Goal: Transaction & Acquisition: Purchase product/service

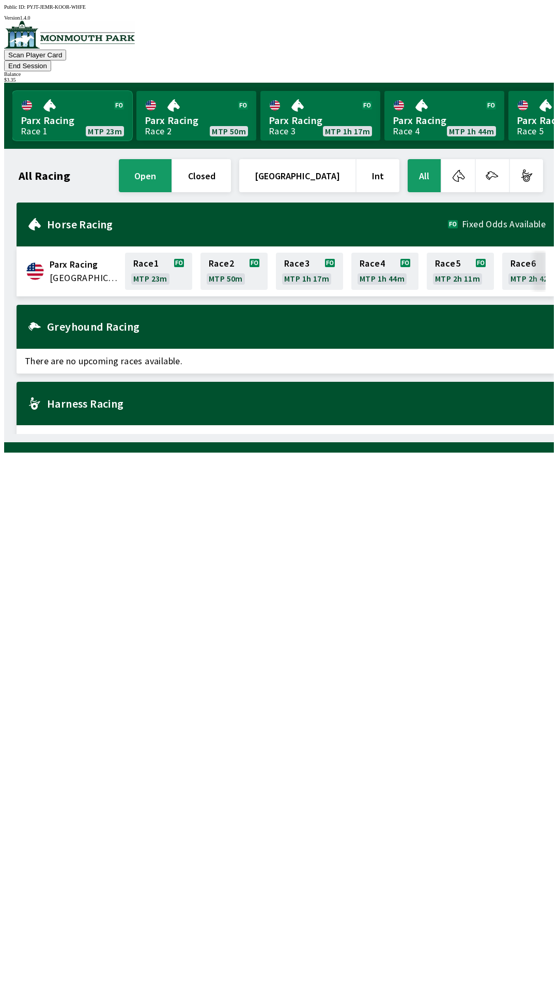
click at [54, 102] on link "Parx Racing Race 1 MTP 23m" at bounding box center [72, 116] width 120 height 50
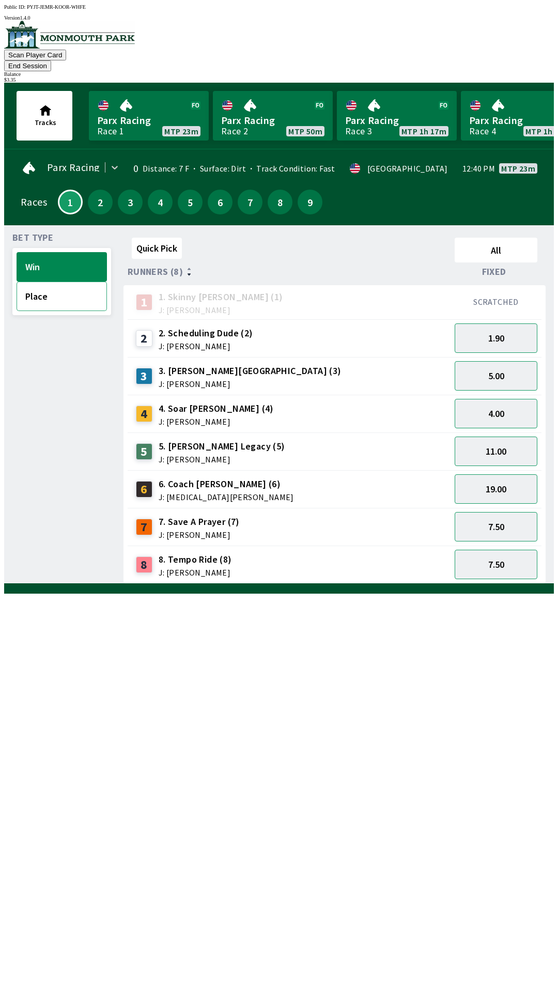
click at [77, 286] on button "Place" at bounding box center [62, 296] width 90 height 29
click at [504, 512] on button "3.30" at bounding box center [496, 526] width 83 height 29
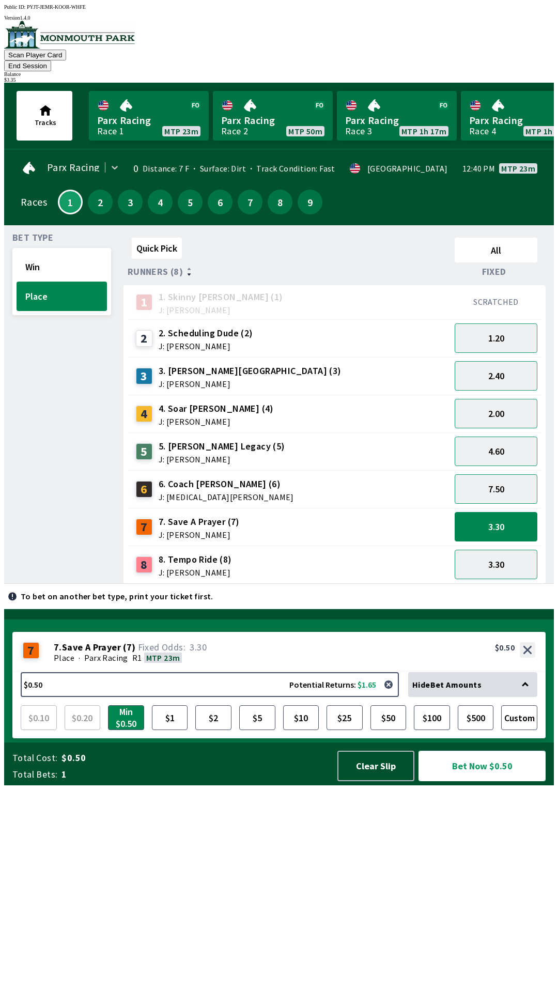
click at [477, 781] on button "Bet Now $0.50" at bounding box center [481, 766] width 127 height 30
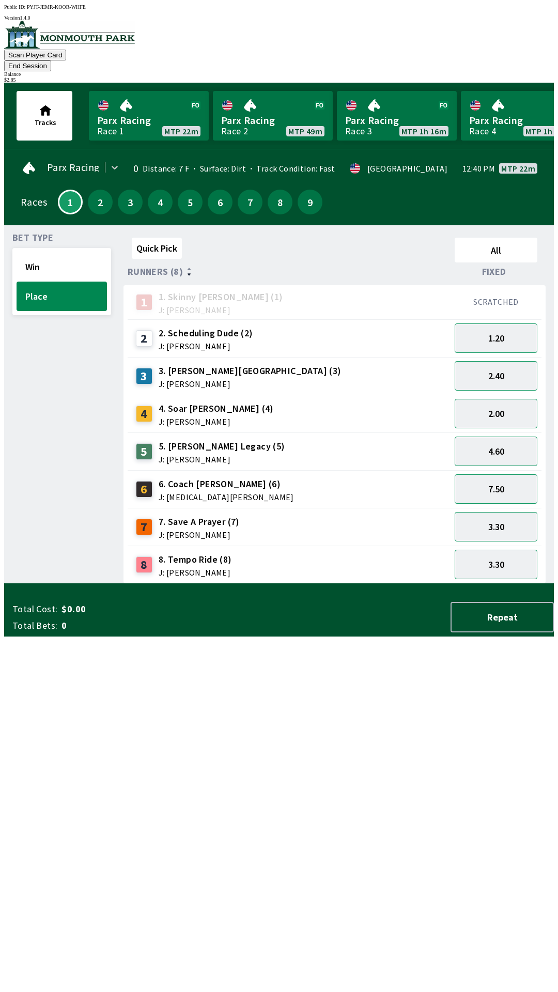
click at [41, 532] on div "Bet Type Win Place" at bounding box center [61, 408] width 99 height 350
click at [88, 190] on button "2" at bounding box center [100, 202] width 25 height 25
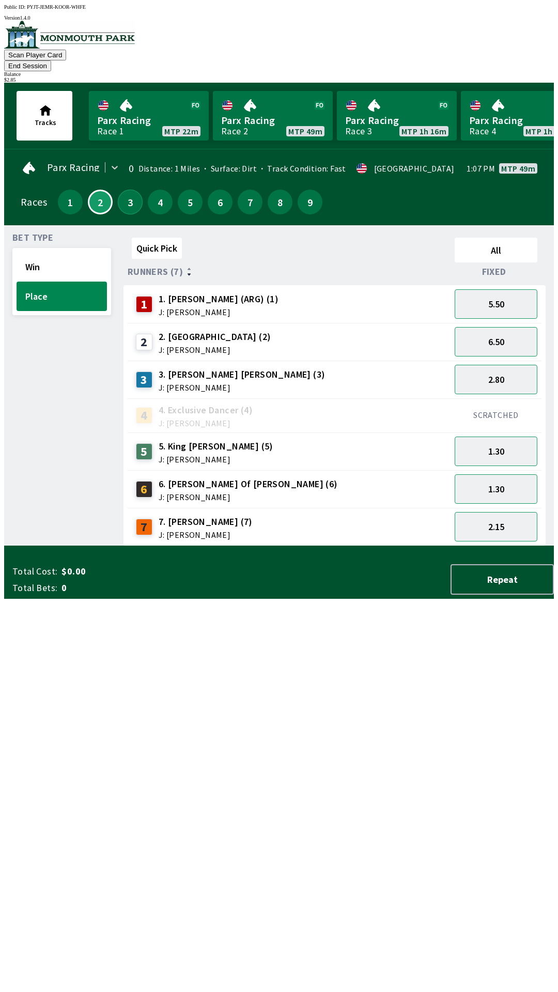
click at [125, 195] on button "3" at bounding box center [130, 202] width 25 height 25
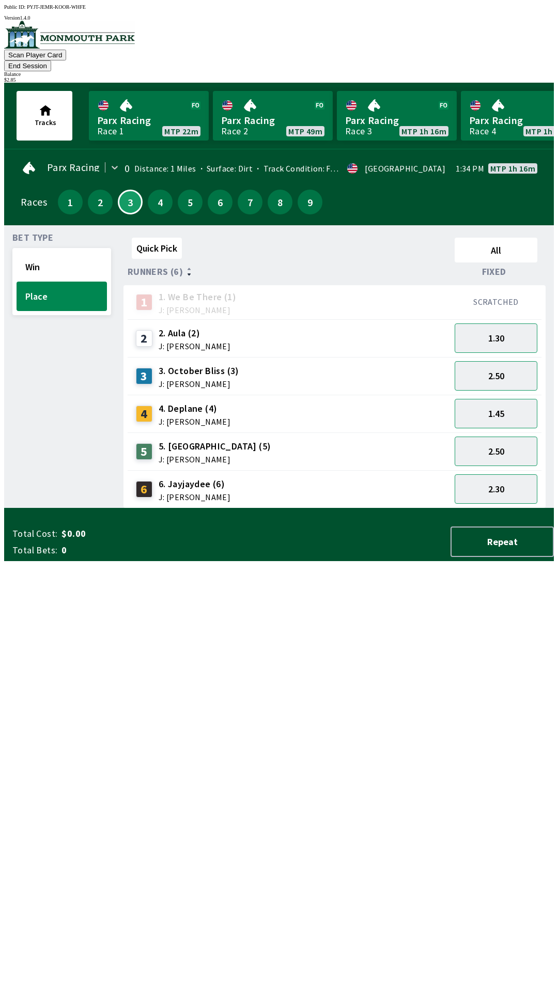
click at [213, 455] on span "J: [PERSON_NAME]" at bounding box center [215, 459] width 113 height 8
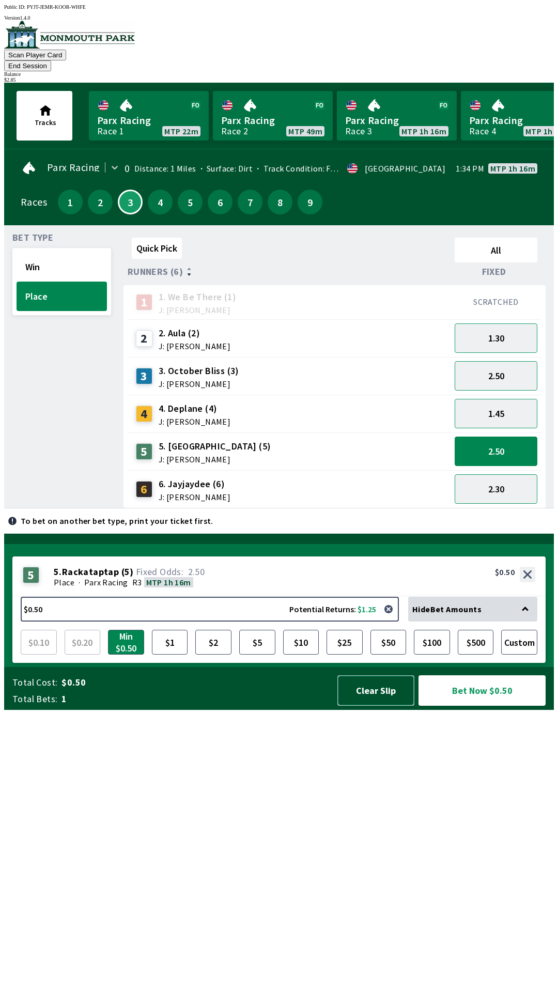
click at [378, 706] on button "Clear Slip" at bounding box center [375, 690] width 77 height 30
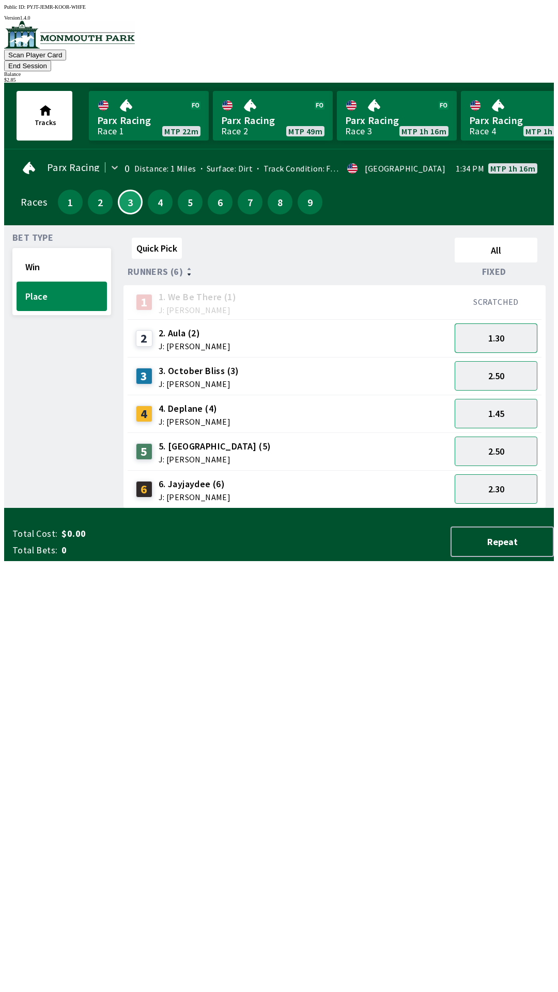
click at [515, 326] on button "1.30" at bounding box center [496, 337] width 83 height 29
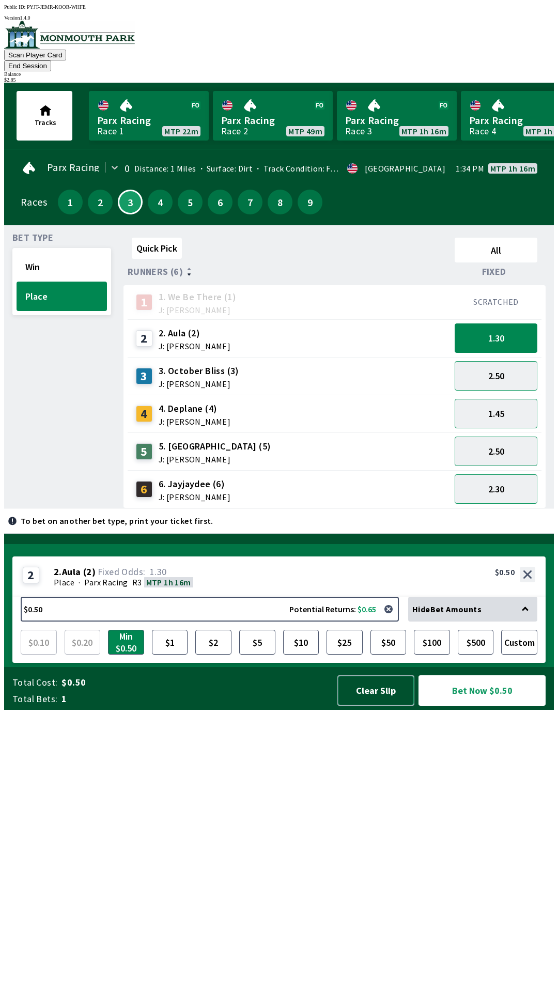
click at [379, 706] on button "Clear Slip" at bounding box center [375, 690] width 77 height 30
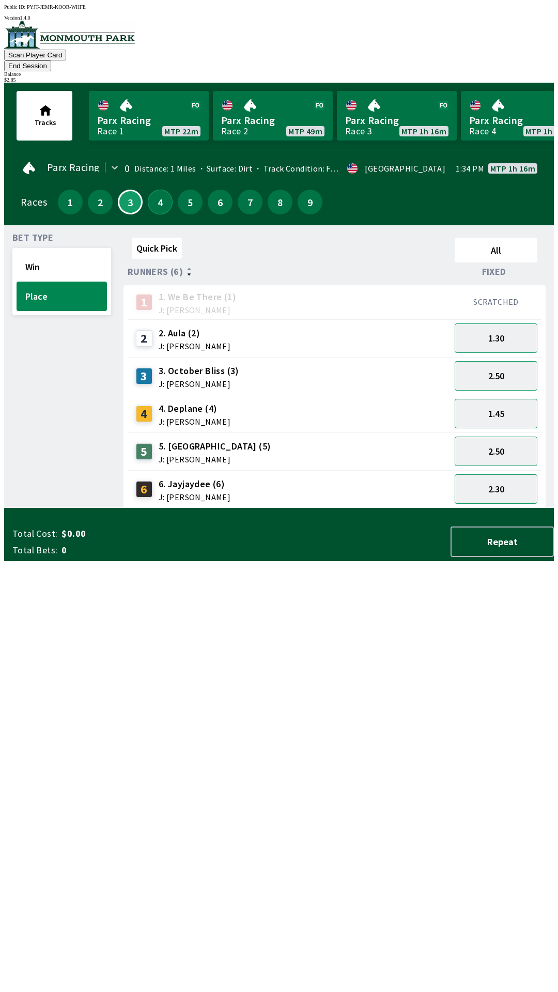
click at [157, 192] on button "4" at bounding box center [160, 202] width 25 height 25
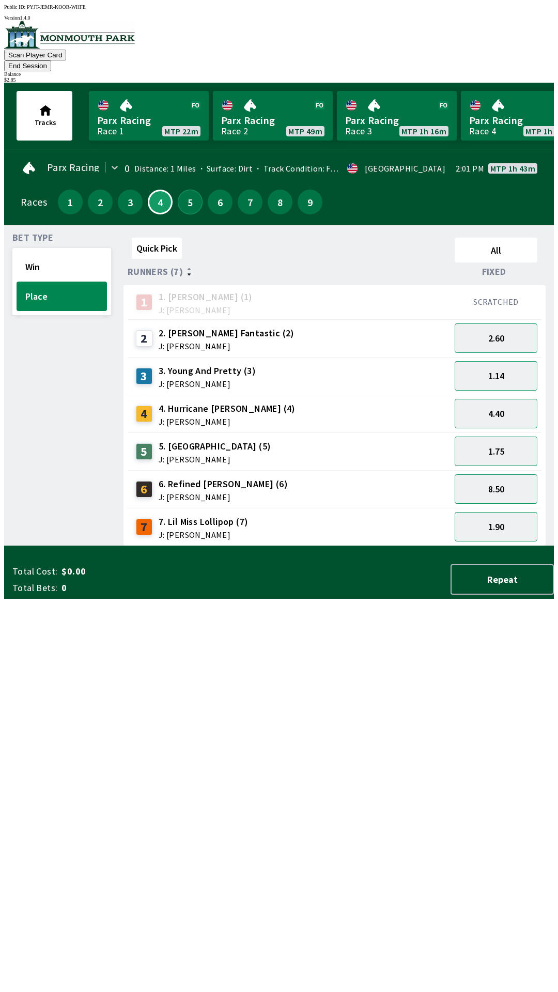
click at [183, 190] on button "5" at bounding box center [190, 202] width 25 height 25
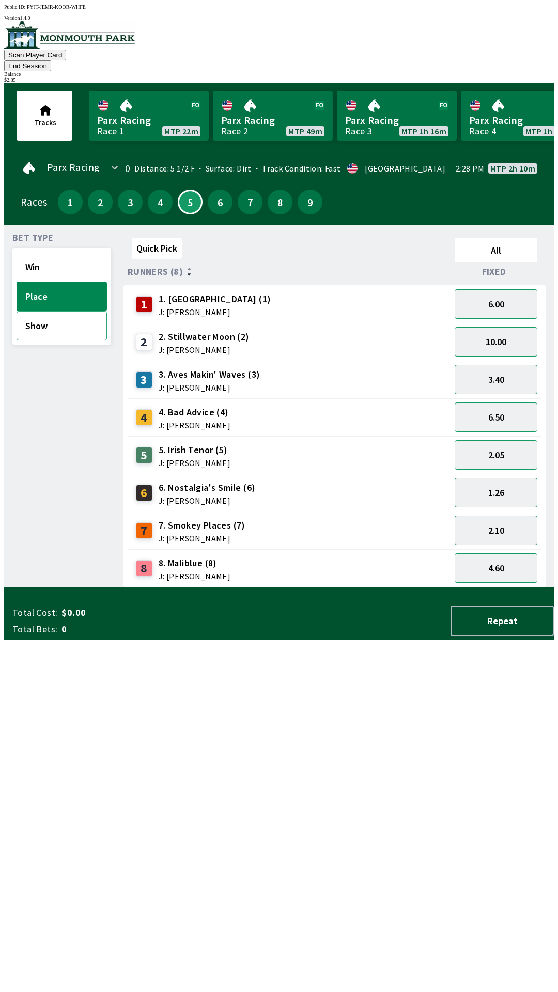
click at [56, 318] on button "Show" at bounding box center [62, 325] width 90 height 29
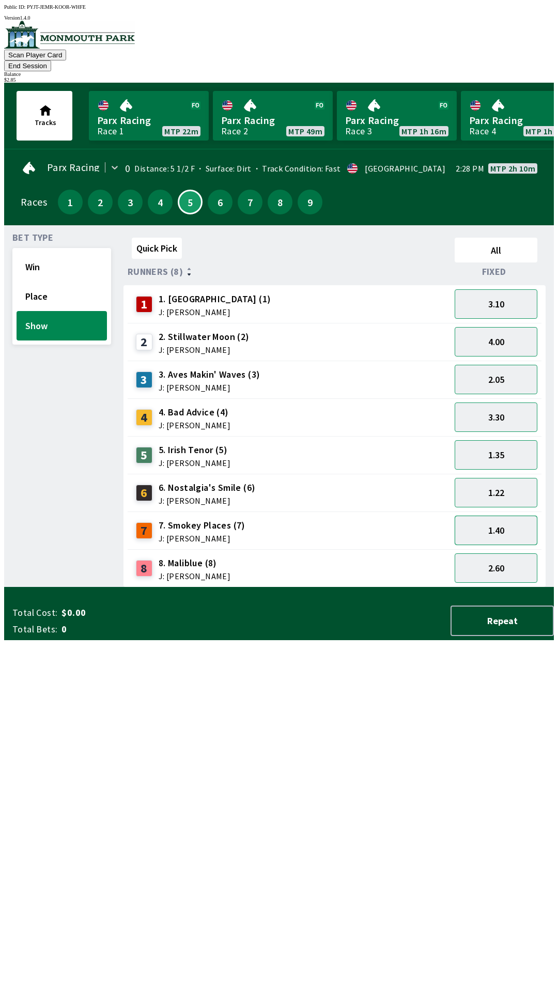
click at [504, 516] on button "1.40" at bounding box center [496, 530] width 83 height 29
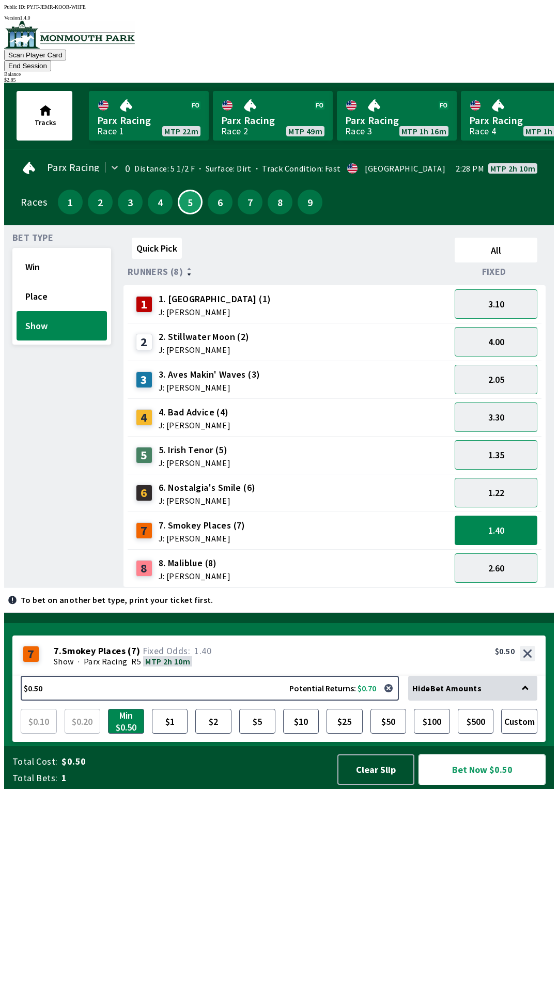
click at [475, 785] on button "Bet Now $0.50" at bounding box center [481, 769] width 127 height 30
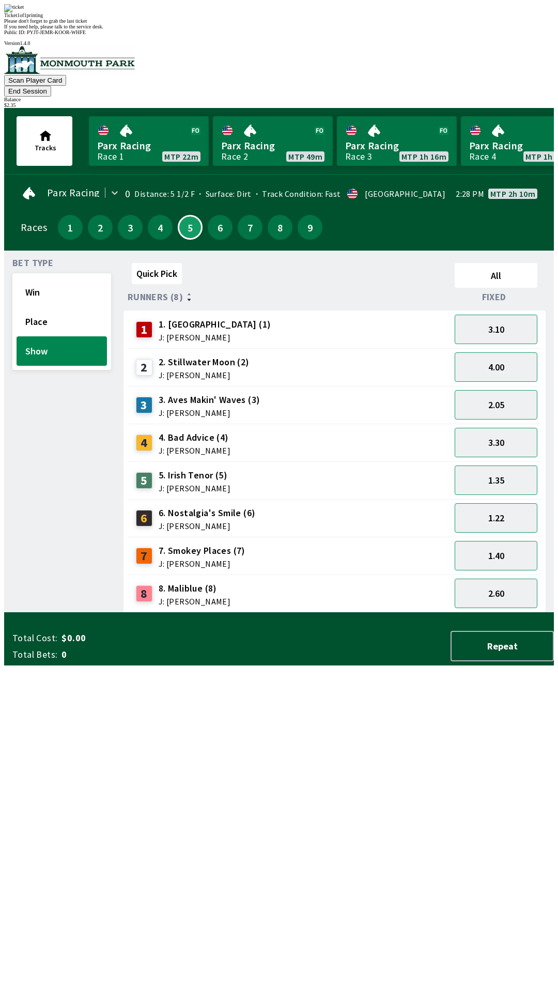
click at [26, 613] on div "Bet Type Win Place Show" at bounding box center [61, 436] width 99 height 354
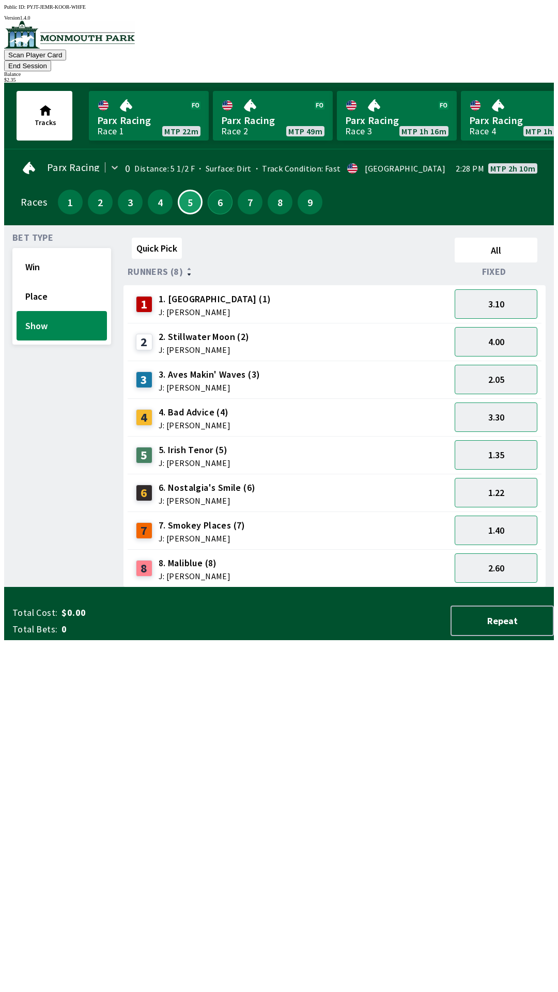
click at [213, 190] on button "6" at bounding box center [220, 202] width 25 height 25
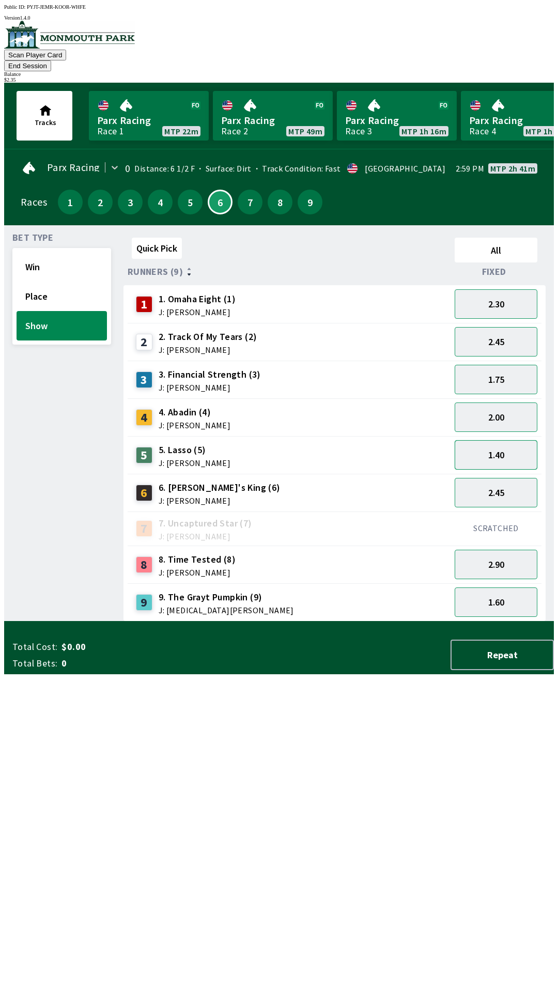
click at [511, 440] on button "1.40" at bounding box center [496, 454] width 83 height 29
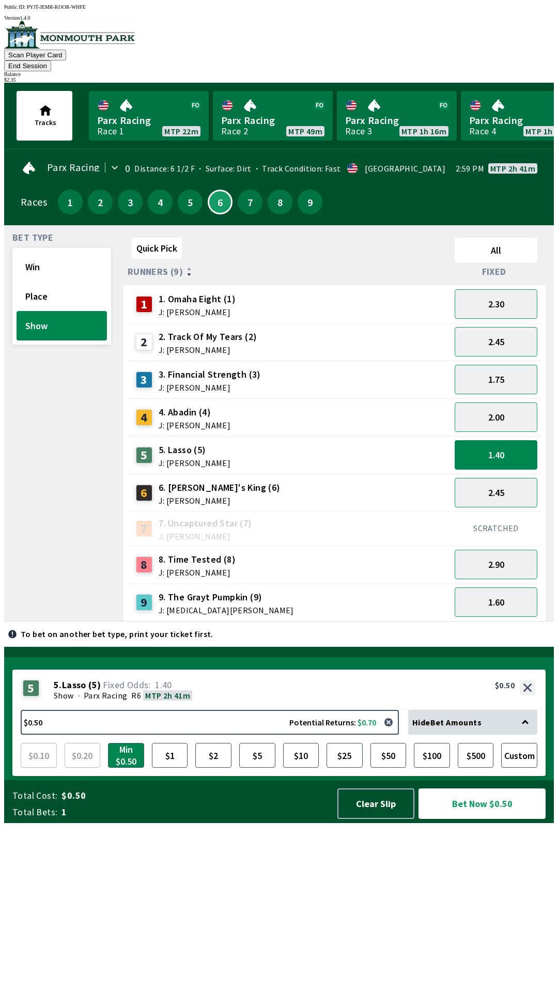
click at [481, 819] on button "Bet Now $0.50" at bounding box center [481, 803] width 127 height 30
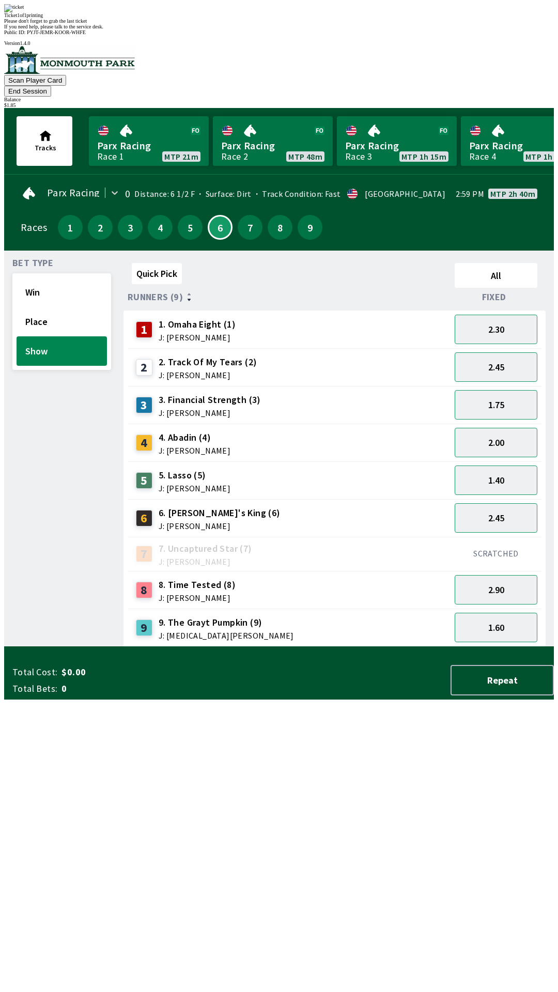
click at [40, 555] on div "Bet Type Win Place Show" at bounding box center [61, 453] width 99 height 388
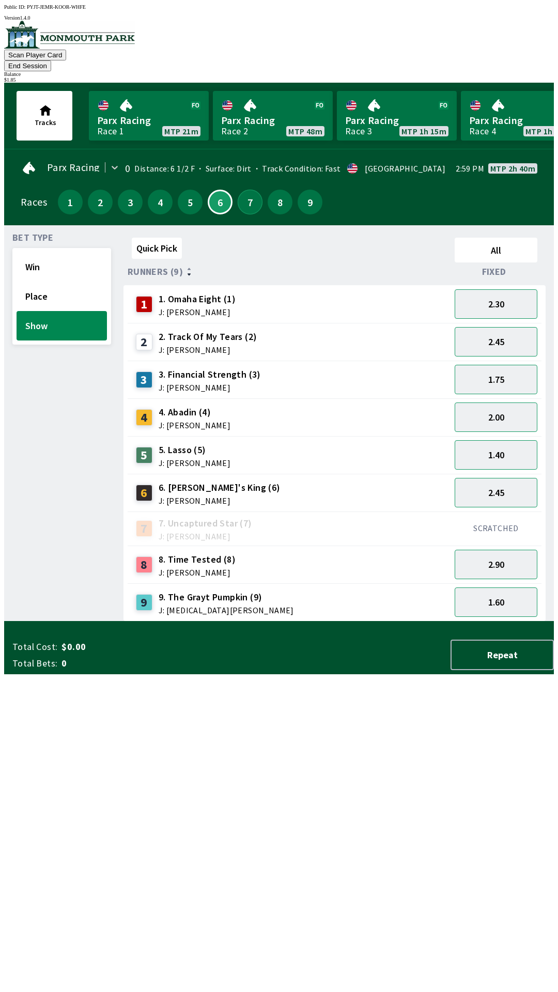
click at [241, 192] on button "7" at bounding box center [250, 202] width 25 height 25
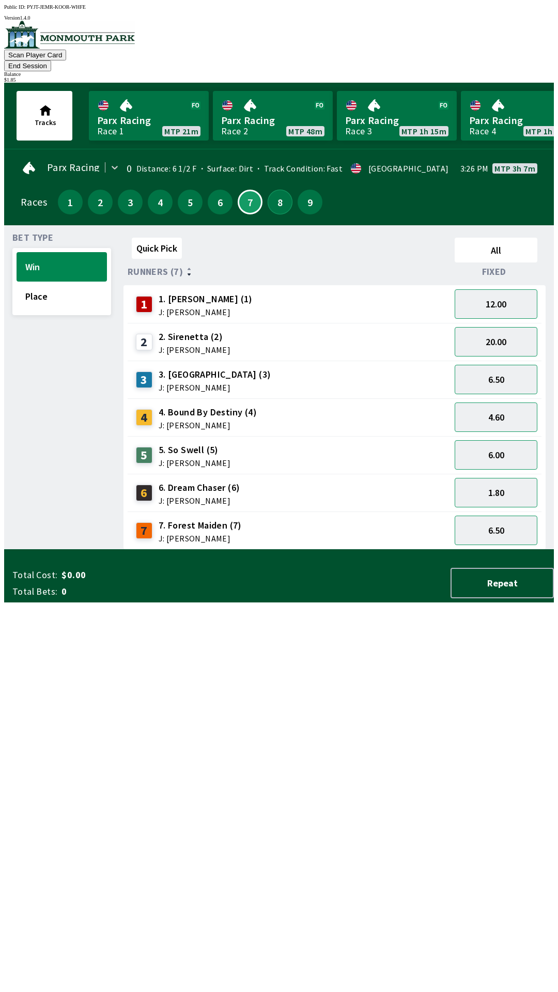
click at [273, 193] on button "8" at bounding box center [280, 202] width 25 height 25
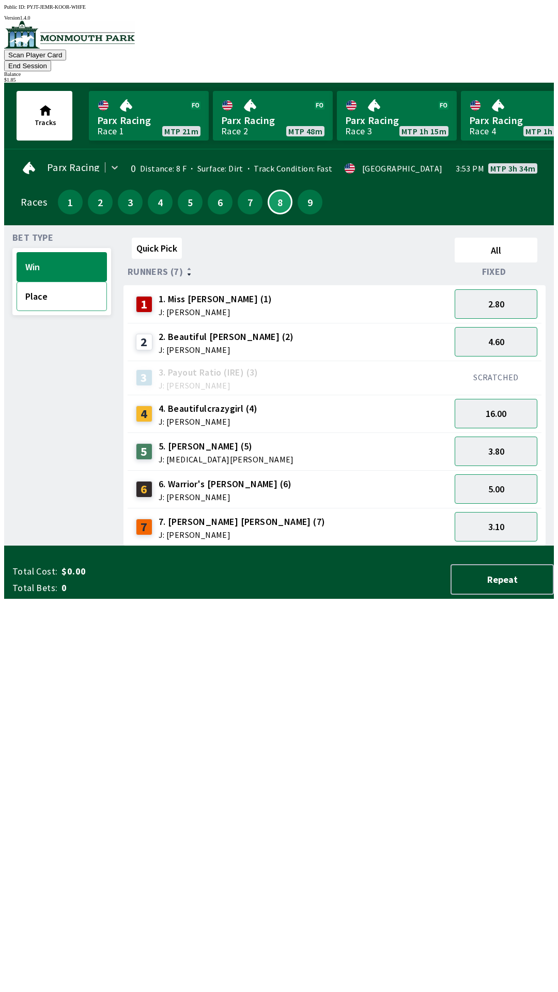
click at [71, 287] on button "Place" at bounding box center [62, 296] width 90 height 29
click at [304, 190] on button "9" at bounding box center [310, 202] width 25 height 25
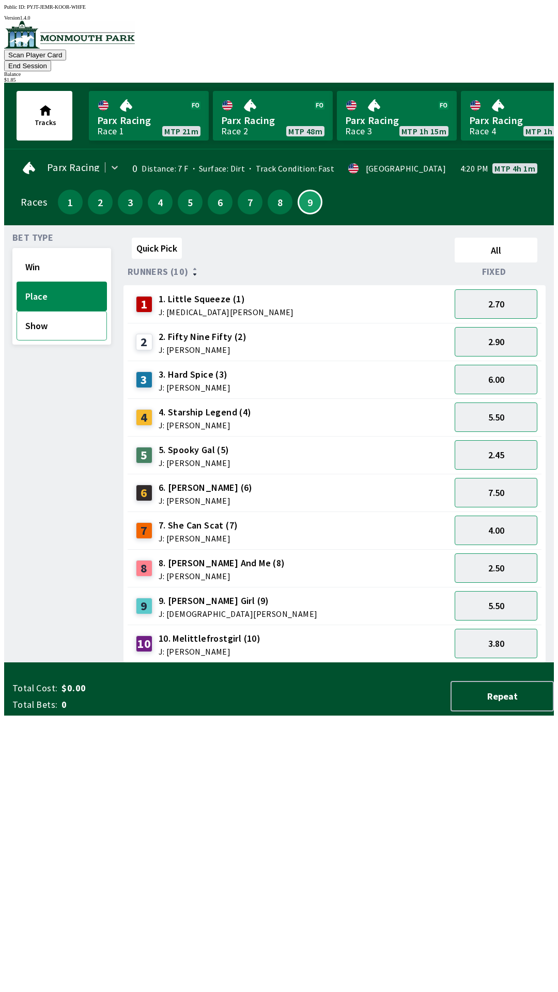
click at [70, 315] on button "Show" at bounding box center [62, 325] width 90 height 29
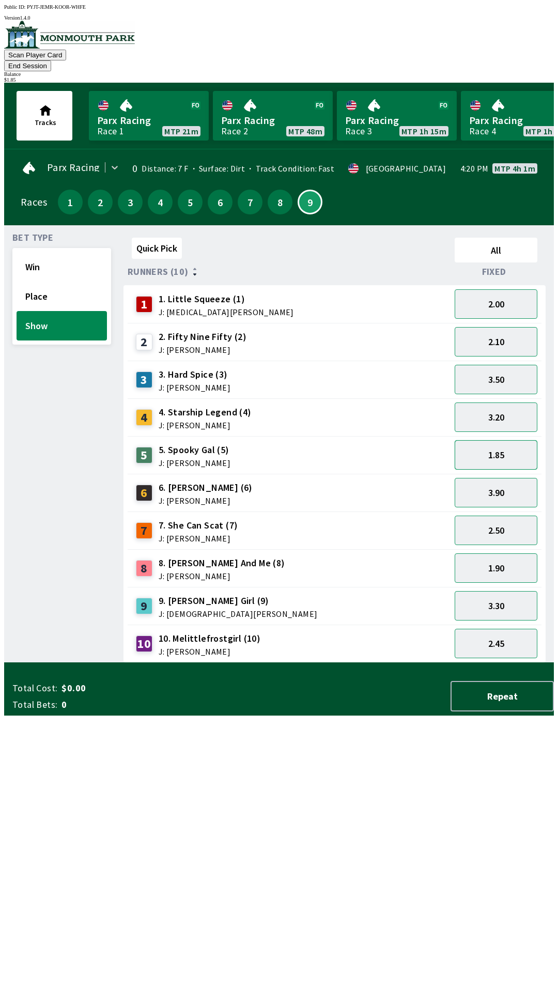
click at [494, 440] on button "1.85" at bounding box center [496, 454] width 83 height 29
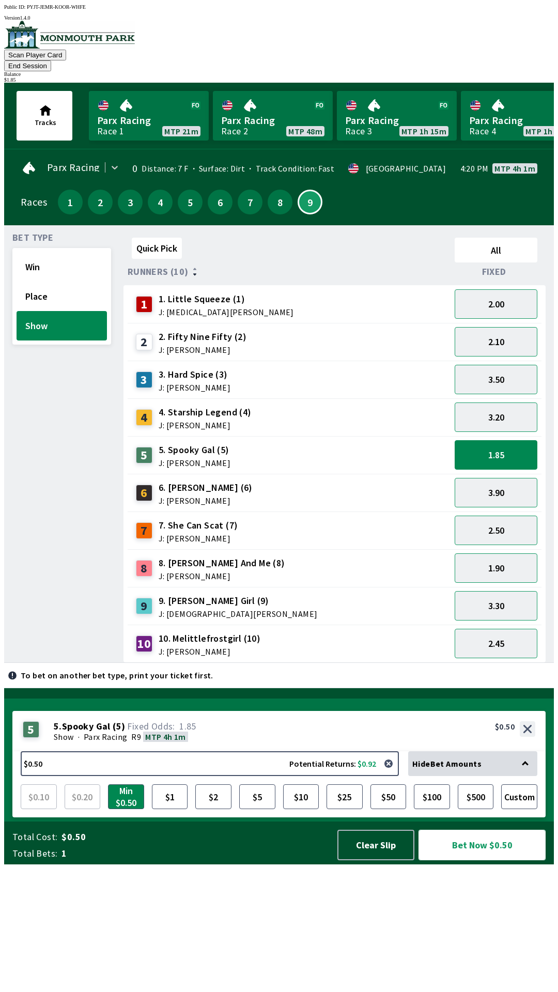
click at [476, 860] on button "Bet Now $0.50" at bounding box center [481, 845] width 127 height 30
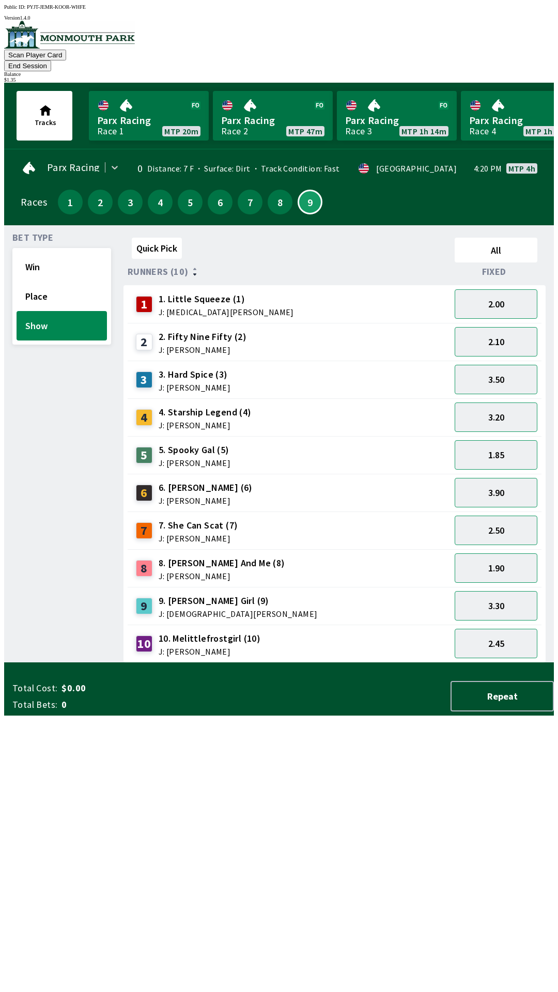
click at [39, 454] on div "Bet Type Win Place Show" at bounding box center [61, 447] width 99 height 429
click at [51, 60] on button "End Session" at bounding box center [27, 65] width 47 height 11
